Goal: Task Accomplishment & Management: Complete application form

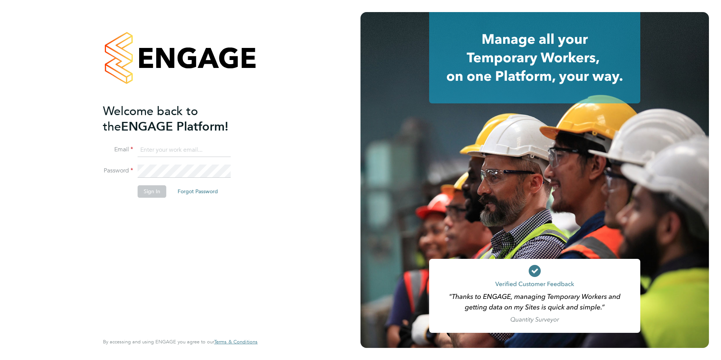
type input "michelle.ings@hrgo.co.uk"
click at [154, 189] on button "Sign In" at bounding box center [152, 191] width 29 height 12
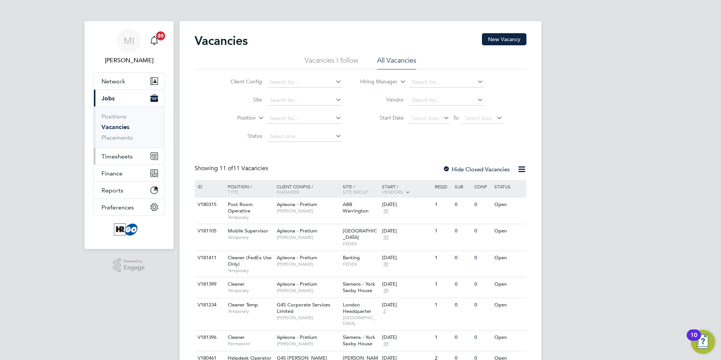
click at [125, 153] on span "Timesheets" at bounding box center [116, 156] width 31 height 7
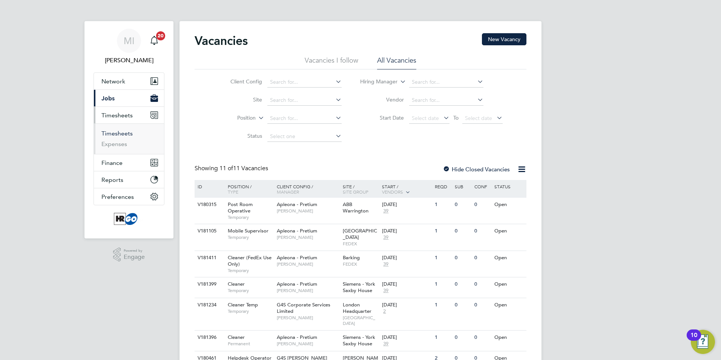
click at [115, 133] on link "Timesheets" at bounding box center [116, 133] width 31 height 7
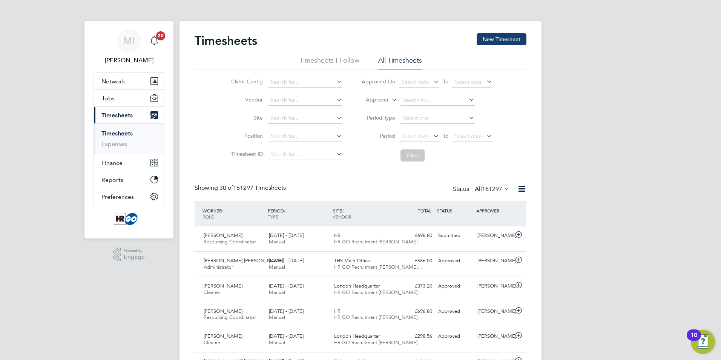
click at [500, 38] on button "New Timesheet" at bounding box center [501, 39] width 50 height 12
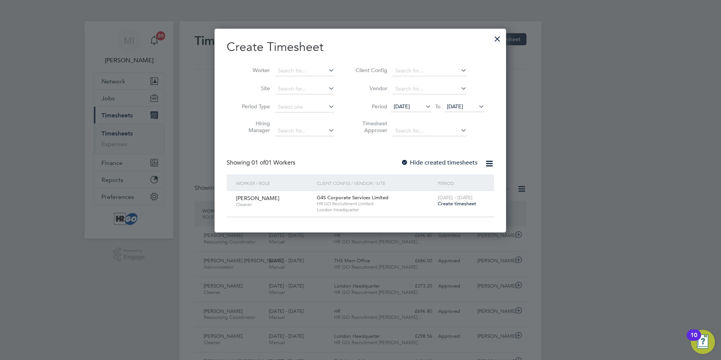
click at [421, 204] on span "HR GO Recruitment Limited" at bounding box center [375, 204] width 117 height 6
click at [453, 202] on span "Create timesheet" at bounding box center [457, 203] width 38 height 6
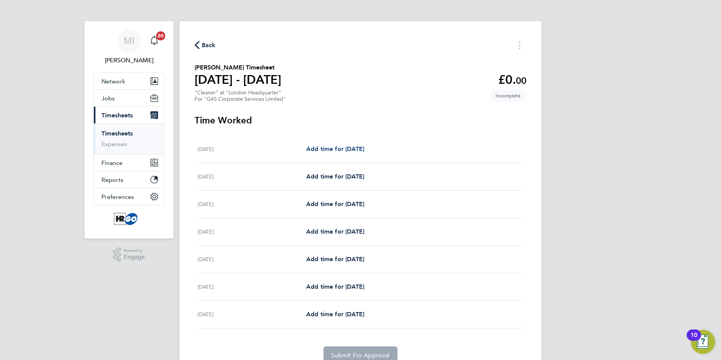
click at [328, 146] on span "Add time for [DATE]" at bounding box center [335, 148] width 58 height 7
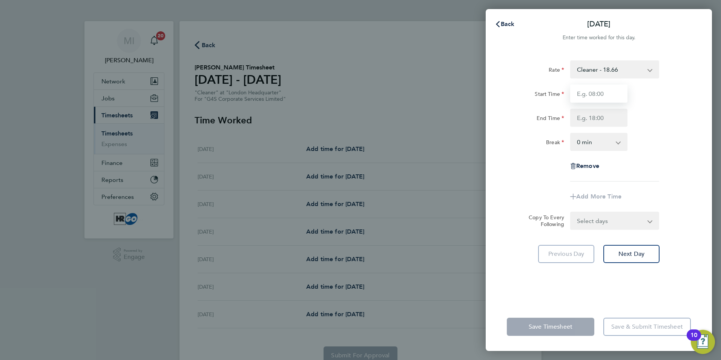
click at [593, 92] on input "Start Time" at bounding box center [598, 93] width 57 height 18
type input "18:00"
type input "22:00"
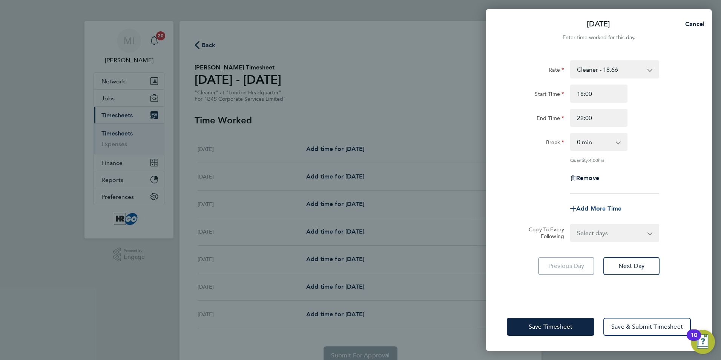
click at [593, 205] on span "Add More Time" at bounding box center [598, 208] width 45 height 7
select select "null"
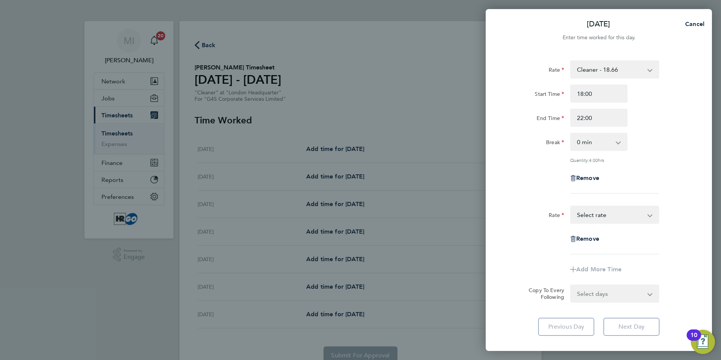
click at [627, 324] on app-form-button "Next Day" at bounding box center [629, 326] width 61 height 18
click at [651, 293] on app-icon-cross-button at bounding box center [654, 293] width 9 height 17
click at [649, 293] on select "Select days Day Weekday (Mon-Fri) Weekend (Sat-Sun) [DATE] [DATE] [DATE] [DATE]…" at bounding box center [610, 293] width 79 height 17
select select "WEEKDAY"
click at [571, 285] on select "Select days Day Weekday (Mon-Fri) Weekend (Sat-Sun) [DATE] [DATE] [DATE] [DATE]…" at bounding box center [610, 293] width 79 height 17
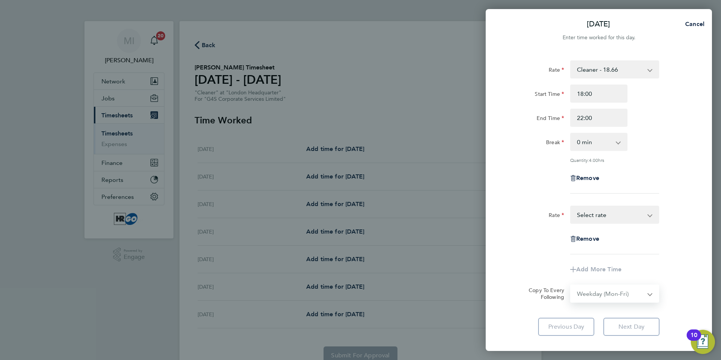
select select "[DATE]"
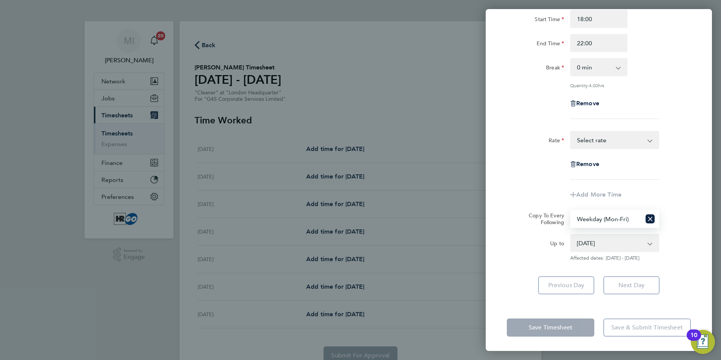
click at [638, 282] on app-form-button "Next Day" at bounding box center [629, 285] width 61 height 18
click at [650, 216] on icon "Reset selection" at bounding box center [649, 218] width 9 height 9
select select "0: null"
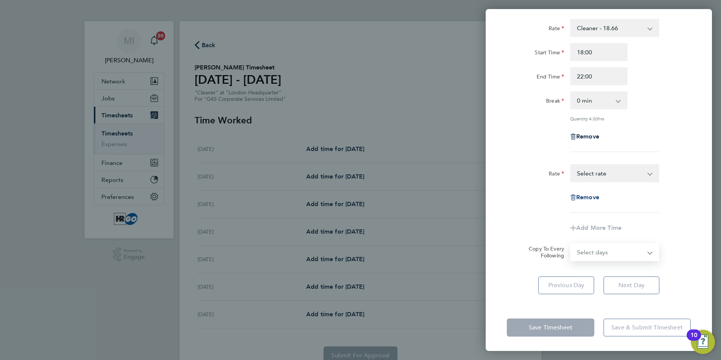
click at [595, 194] on span "Remove" at bounding box center [587, 196] width 23 height 7
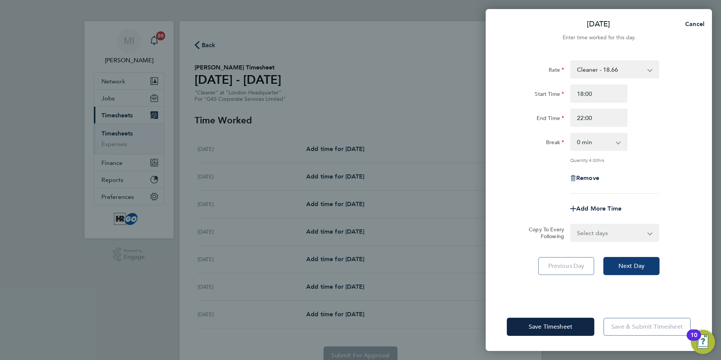
click at [630, 262] on span "Next Day" at bounding box center [631, 266] width 26 height 8
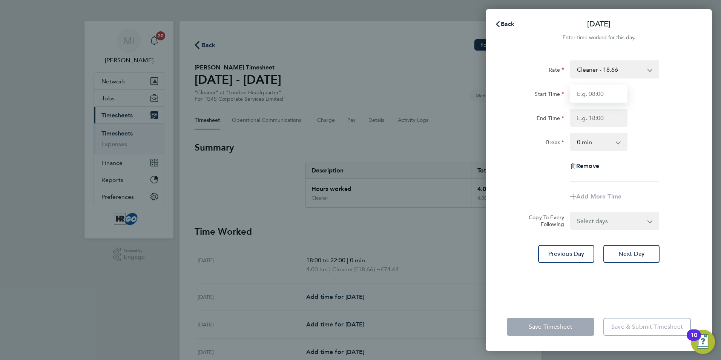
click at [588, 92] on input "Start Time" at bounding box center [598, 93] width 57 height 18
type input "18:00"
type input "22:00"
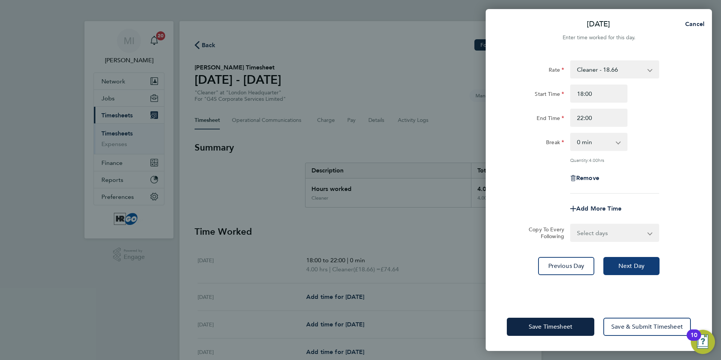
click at [638, 269] on button "Next Day" at bounding box center [631, 266] width 56 height 18
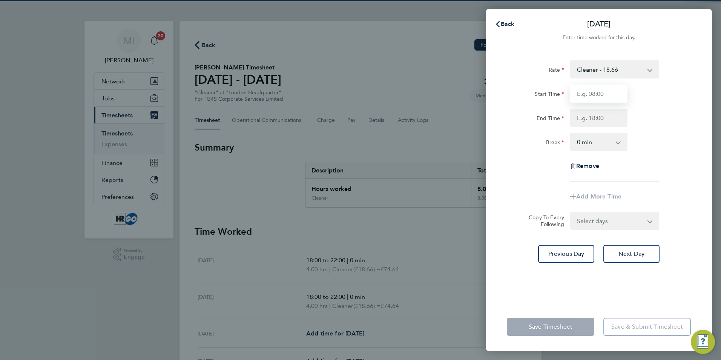
click at [588, 92] on input "Start Time" at bounding box center [598, 93] width 57 height 18
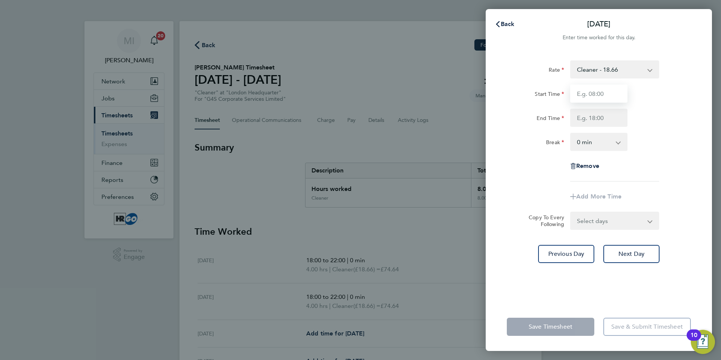
type input "18:00"
type input "22:00"
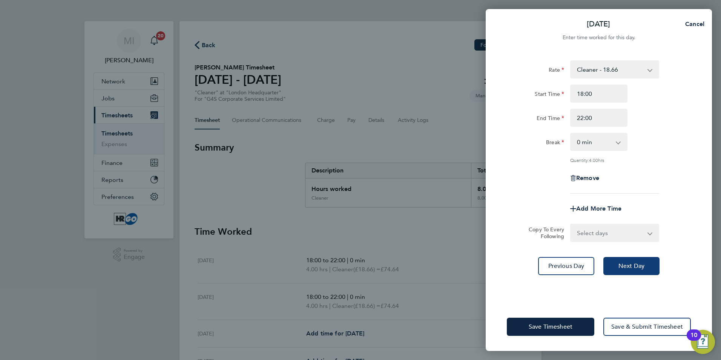
click at [639, 265] on span "Next Day" at bounding box center [631, 266] width 26 height 8
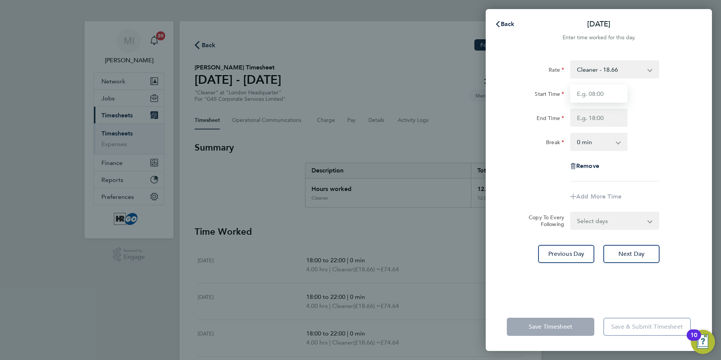
click at [584, 92] on input "Start Time" at bounding box center [598, 93] width 57 height 18
type input "18:00"
type input "22:00"
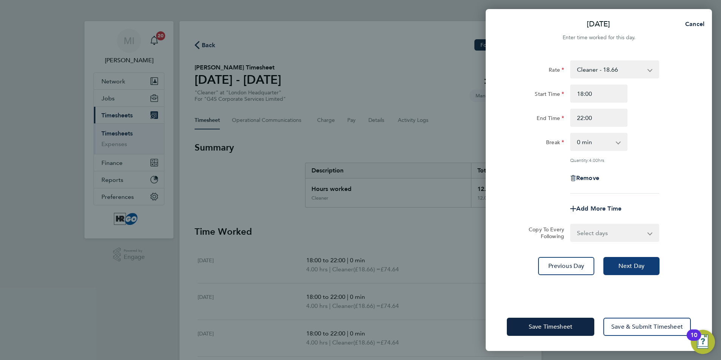
click at [634, 264] on span "Next Day" at bounding box center [631, 266] width 26 height 8
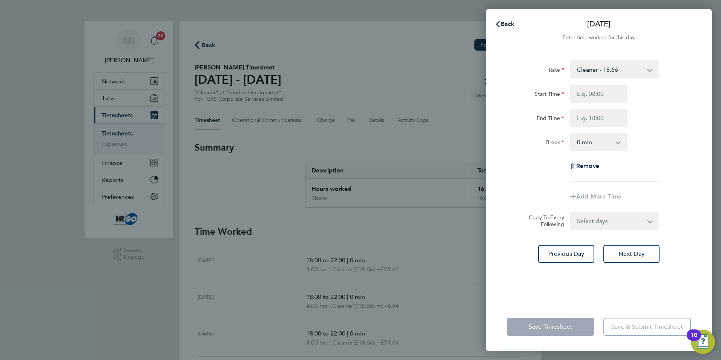
click at [657, 323] on app-form-button "Save & Submit Timesheet" at bounding box center [645, 326] width 92 height 18
click at [633, 327] on app-form-button "Save & Submit Timesheet" at bounding box center [645, 326] width 92 height 18
click at [561, 253] on span "Previous Day" at bounding box center [566, 254] width 36 height 8
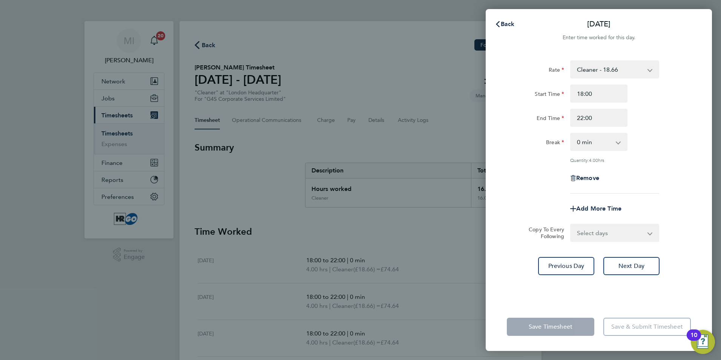
click at [623, 326] on app-form-button "Save & Submit Timesheet" at bounding box center [645, 326] width 92 height 18
click at [575, 327] on app-form-button "Save Timesheet" at bounding box center [553, 326] width 92 height 18
click at [629, 265] on span "Next Day" at bounding box center [631, 266] width 26 height 8
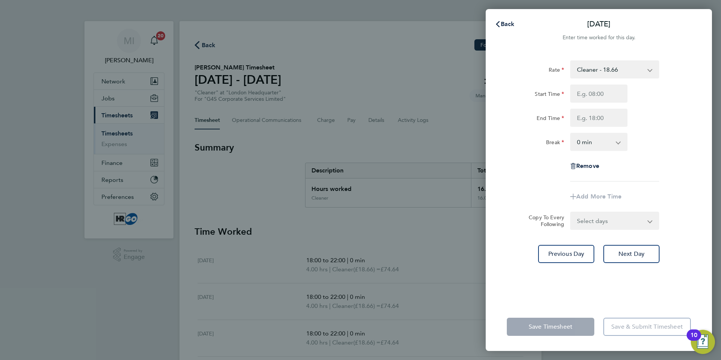
click at [645, 328] on app-form-button "Save & Submit Timesheet" at bounding box center [645, 326] width 92 height 18
click at [587, 166] on span "Remove" at bounding box center [587, 165] width 23 height 7
select select "null"
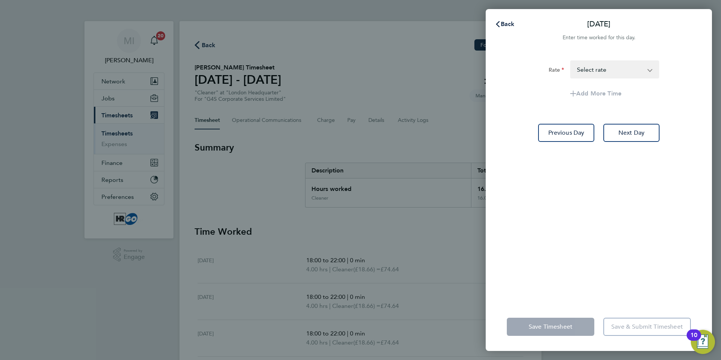
click at [639, 327] on app-form-button "Save & Submit Timesheet" at bounding box center [645, 326] width 92 height 18
click at [576, 322] on app-form-button "Save Timesheet" at bounding box center [553, 326] width 92 height 18
click at [571, 326] on app-form-button "Save Timesheet" at bounding box center [553, 326] width 92 height 18
click at [571, 325] on app-form-button "Save Timesheet" at bounding box center [553, 326] width 92 height 18
drag, startPoint x: 571, startPoint y: 325, endPoint x: 620, endPoint y: 206, distance: 129.2
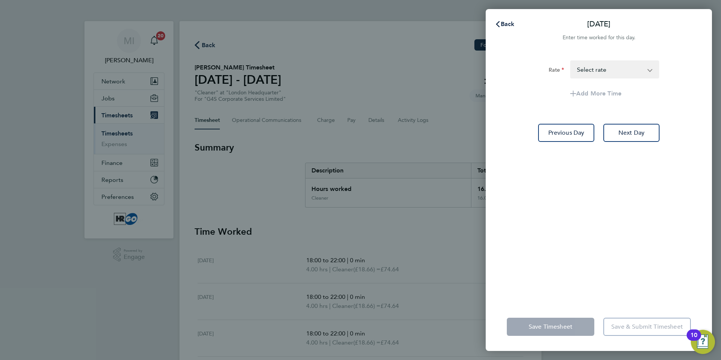
click at [620, 206] on div "Rate Cleaner - 18.66 Select rate Add More Time Previous Day Next Day" at bounding box center [599, 176] width 226 height 251
click at [505, 23] on span "Back" at bounding box center [508, 23] width 14 height 7
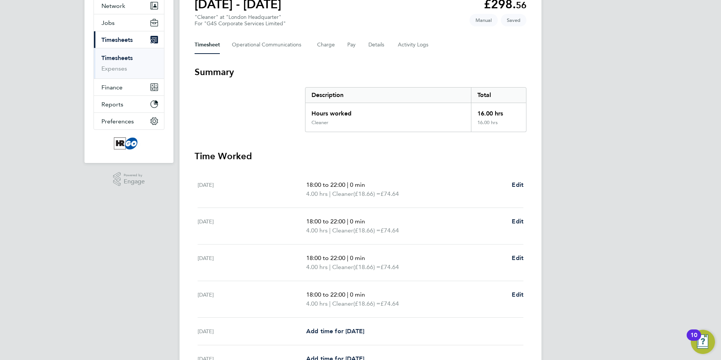
scroll to position [38, 0]
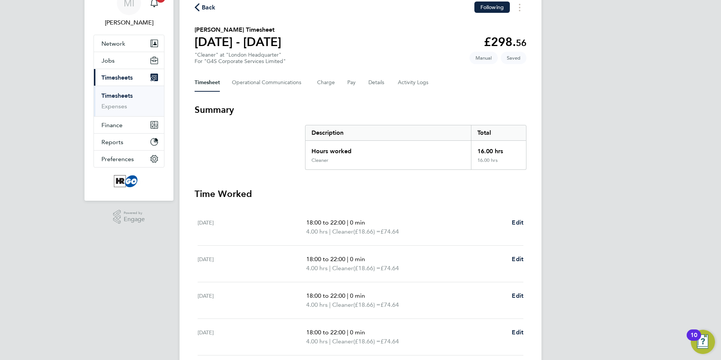
click at [209, 7] on span "Back" at bounding box center [209, 7] width 14 height 9
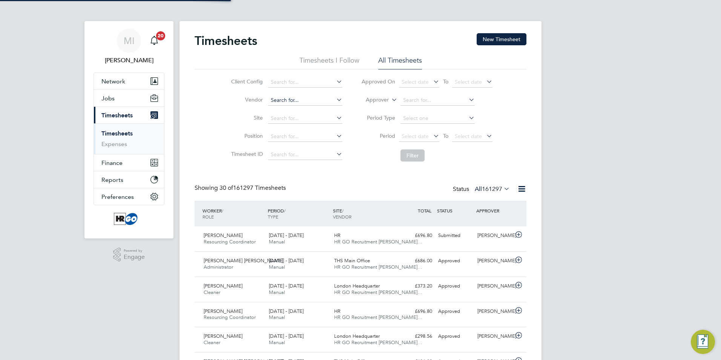
scroll to position [4, 4]
click at [394, 237] on div "HR HR GO Recruitment [PERSON_NAME]…" at bounding box center [363, 238] width 65 height 19
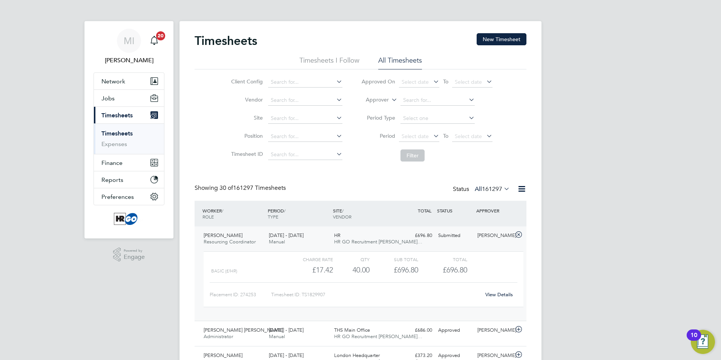
click at [492, 293] on link "View Details" at bounding box center [499, 294] width 28 height 6
